Goal: Check status: Check status

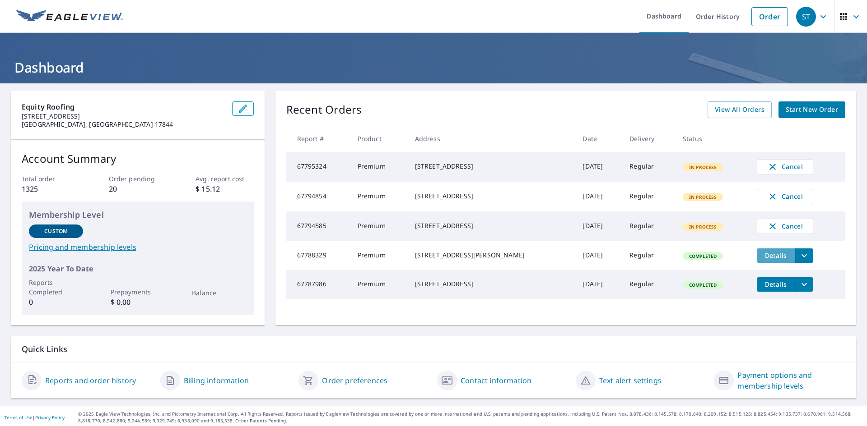
click at [777, 263] on button "Details" at bounding box center [775, 256] width 38 height 14
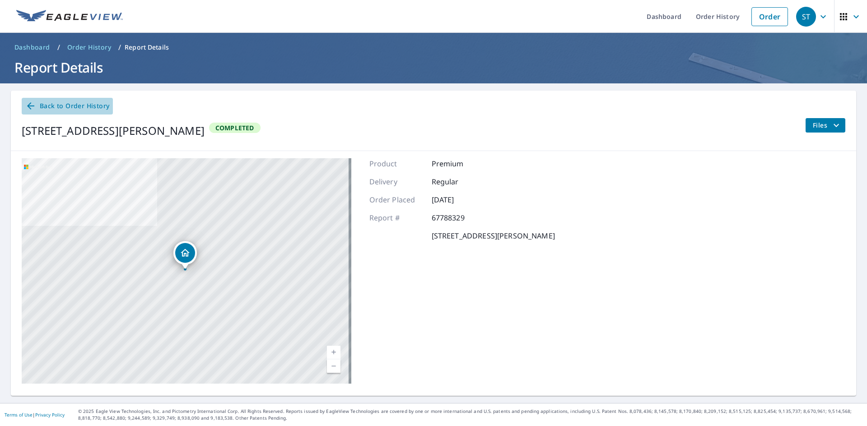
click at [32, 106] on icon at bounding box center [30, 105] width 7 height 7
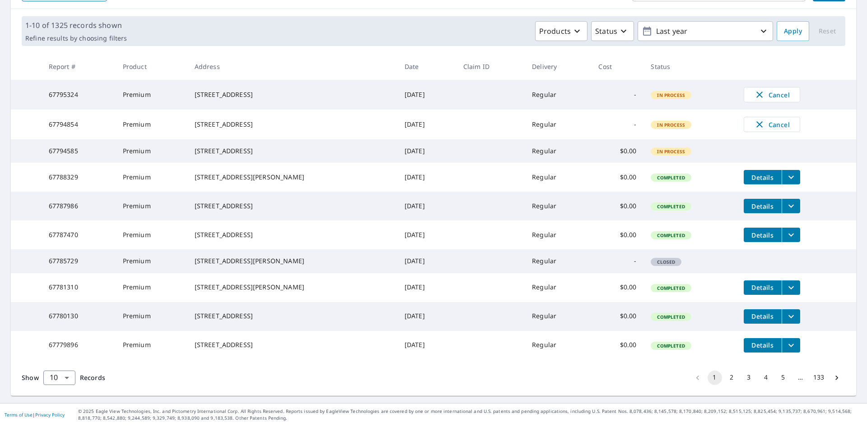
scroll to position [165, 0]
click at [788, 286] on icon "filesDropdownBtn-67781310" at bounding box center [790, 287] width 5 height 3
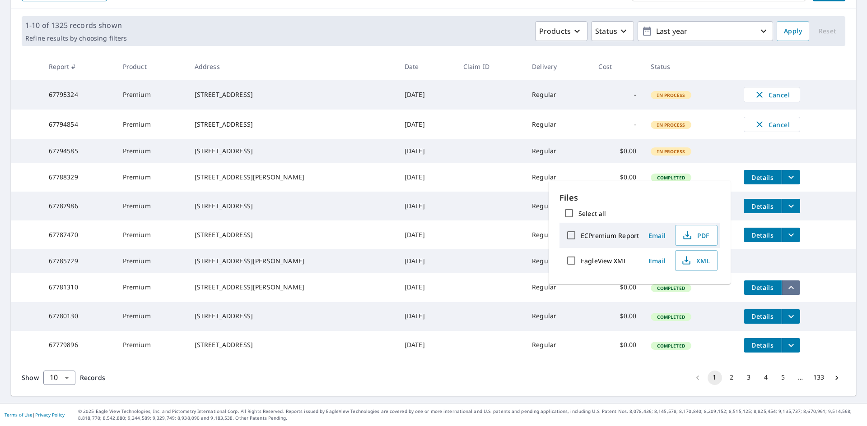
click at [785, 283] on icon "filesDropdownBtn-67781310" at bounding box center [790, 288] width 11 height 11
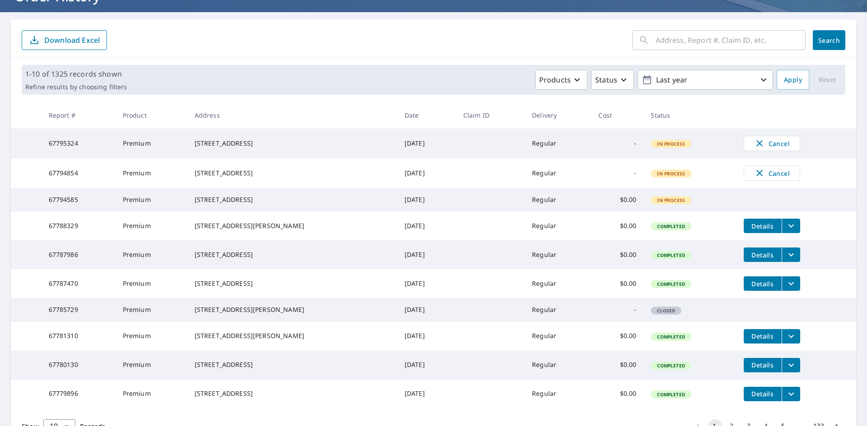
scroll to position [0, 0]
